Goal: Navigation & Orientation: Understand site structure

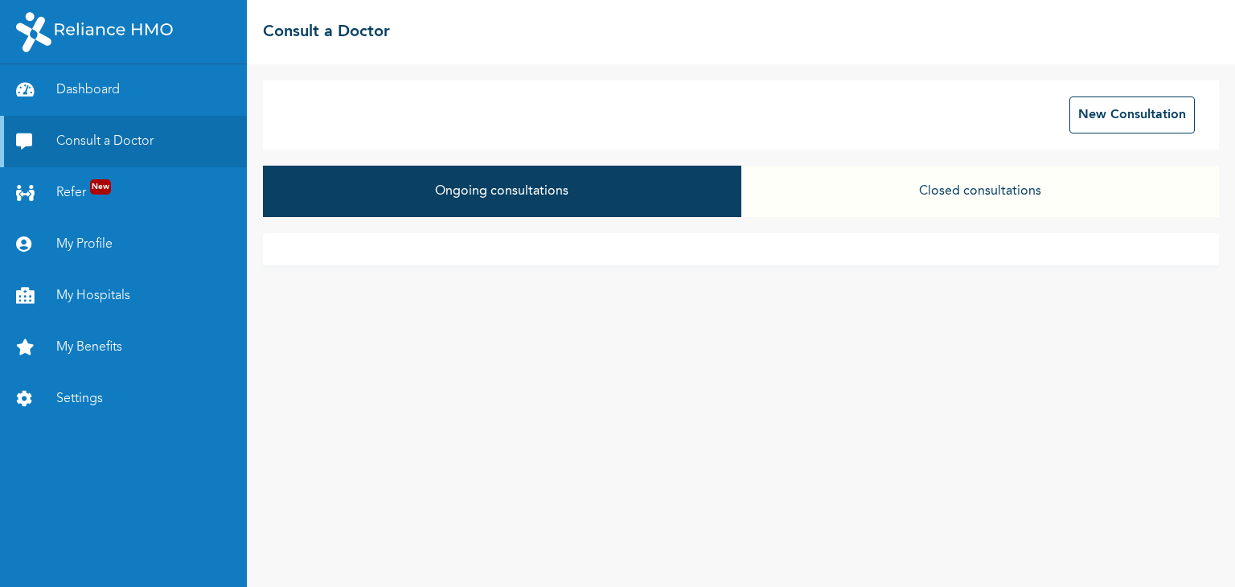
click at [968, 182] on button "Closed consultations" at bounding box center [980, 191] width 478 height 51
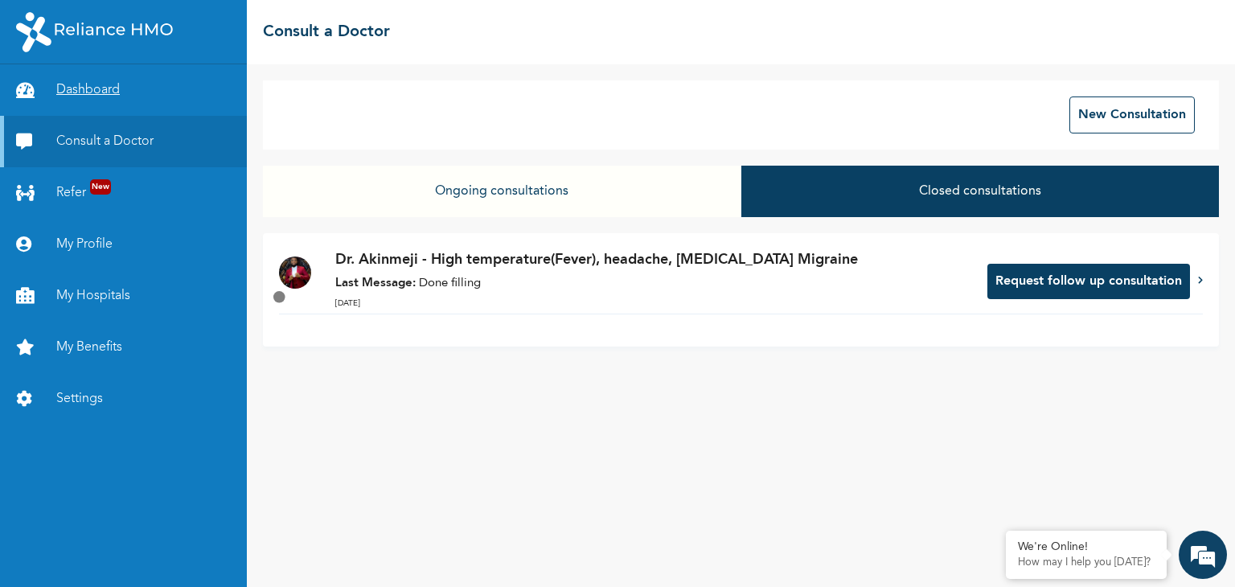
click at [125, 92] on link "Dashboard" at bounding box center [123, 89] width 247 height 51
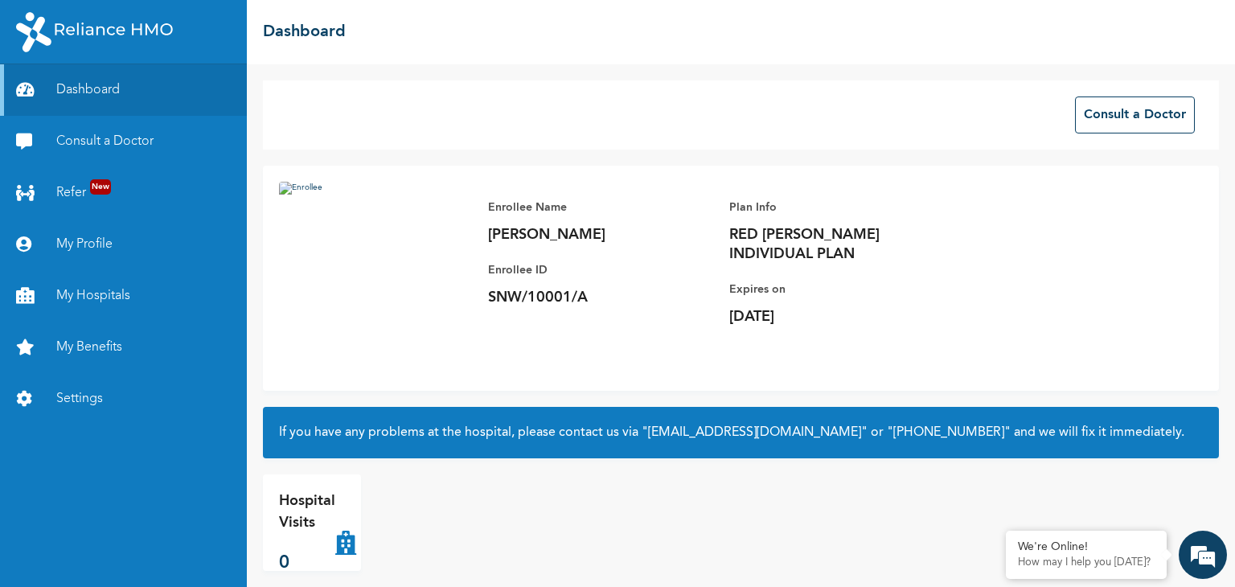
scroll to position [16, 0]
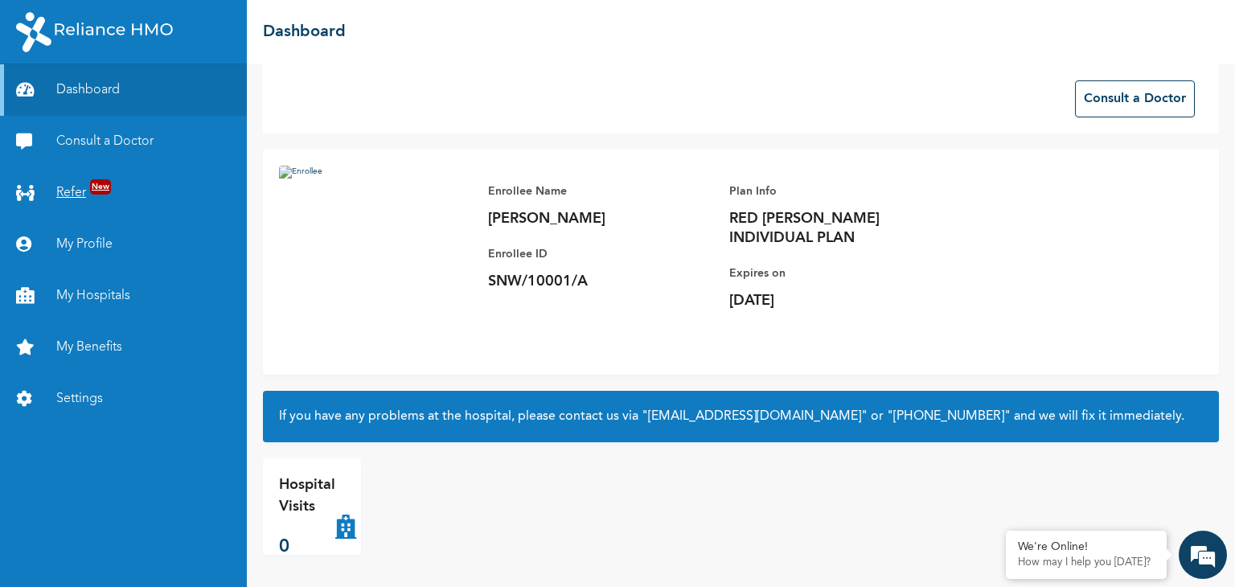
click at [90, 183] on span "New" at bounding box center [100, 186] width 21 height 15
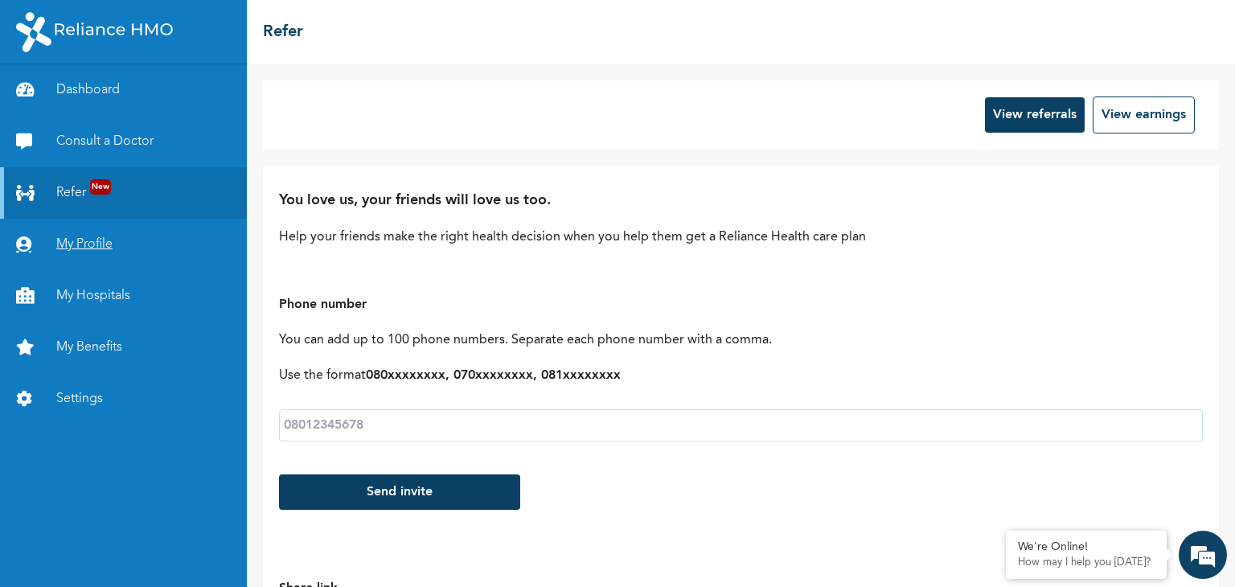
click at [81, 236] on link "My Profile" at bounding box center [123, 244] width 247 height 51
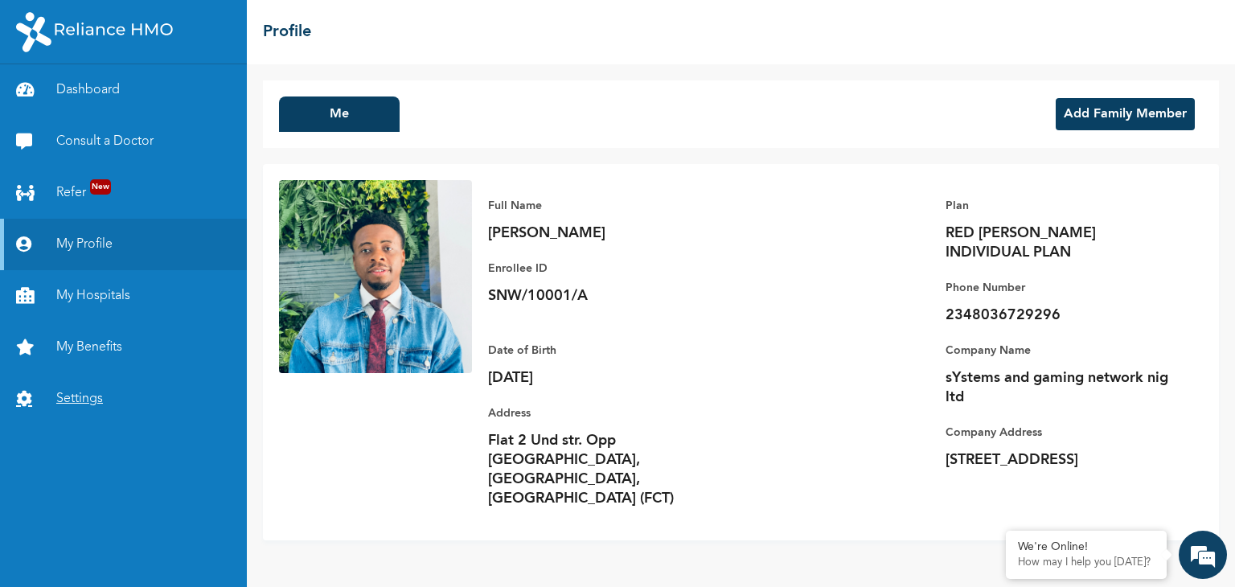
click at [102, 394] on link "Settings" at bounding box center [123, 398] width 247 height 51
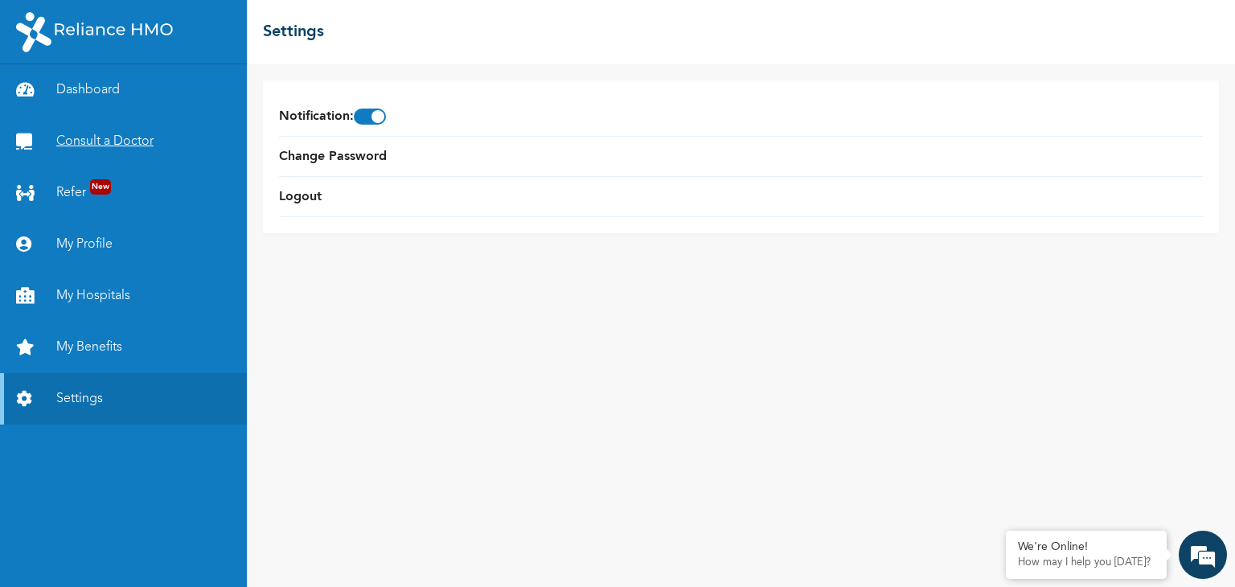
click at [106, 138] on link "Consult a Doctor" at bounding box center [123, 141] width 247 height 51
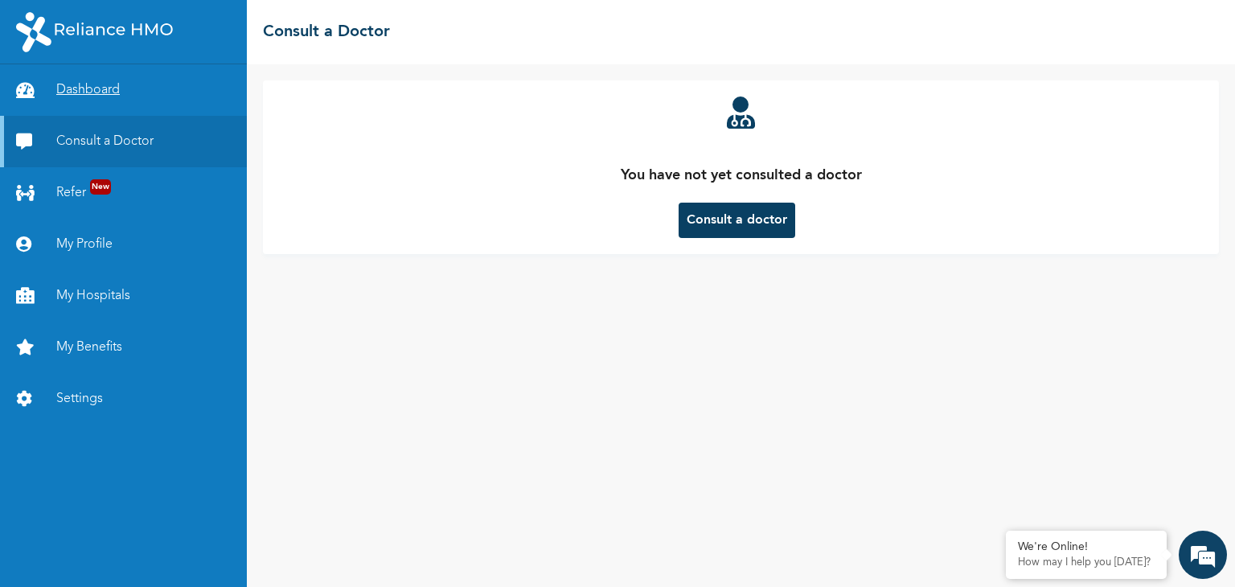
click at [97, 93] on link "Dashboard" at bounding box center [123, 89] width 247 height 51
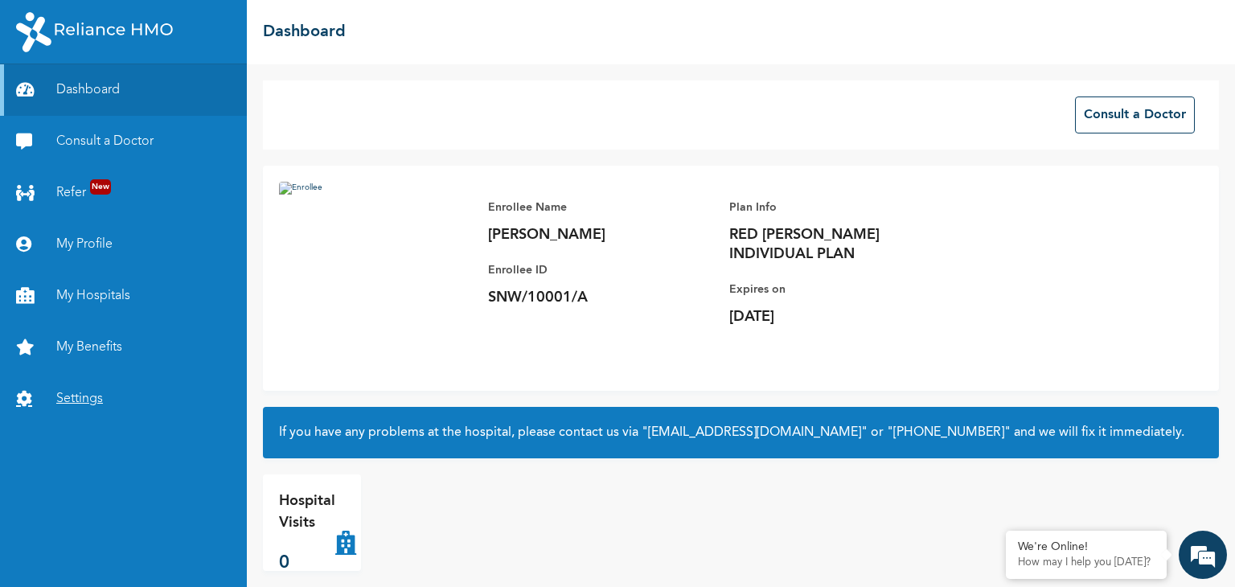
click at [80, 395] on link "Settings" at bounding box center [123, 398] width 247 height 51
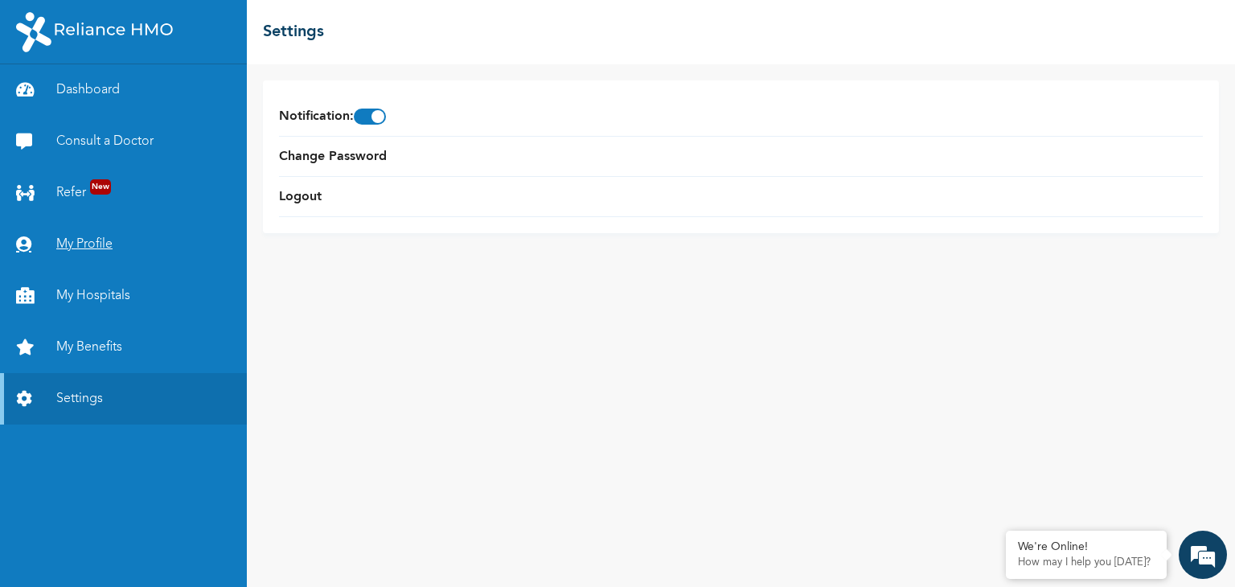
click at [74, 248] on link "My Profile" at bounding box center [123, 244] width 247 height 51
